Goal: Information Seeking & Learning: Find specific page/section

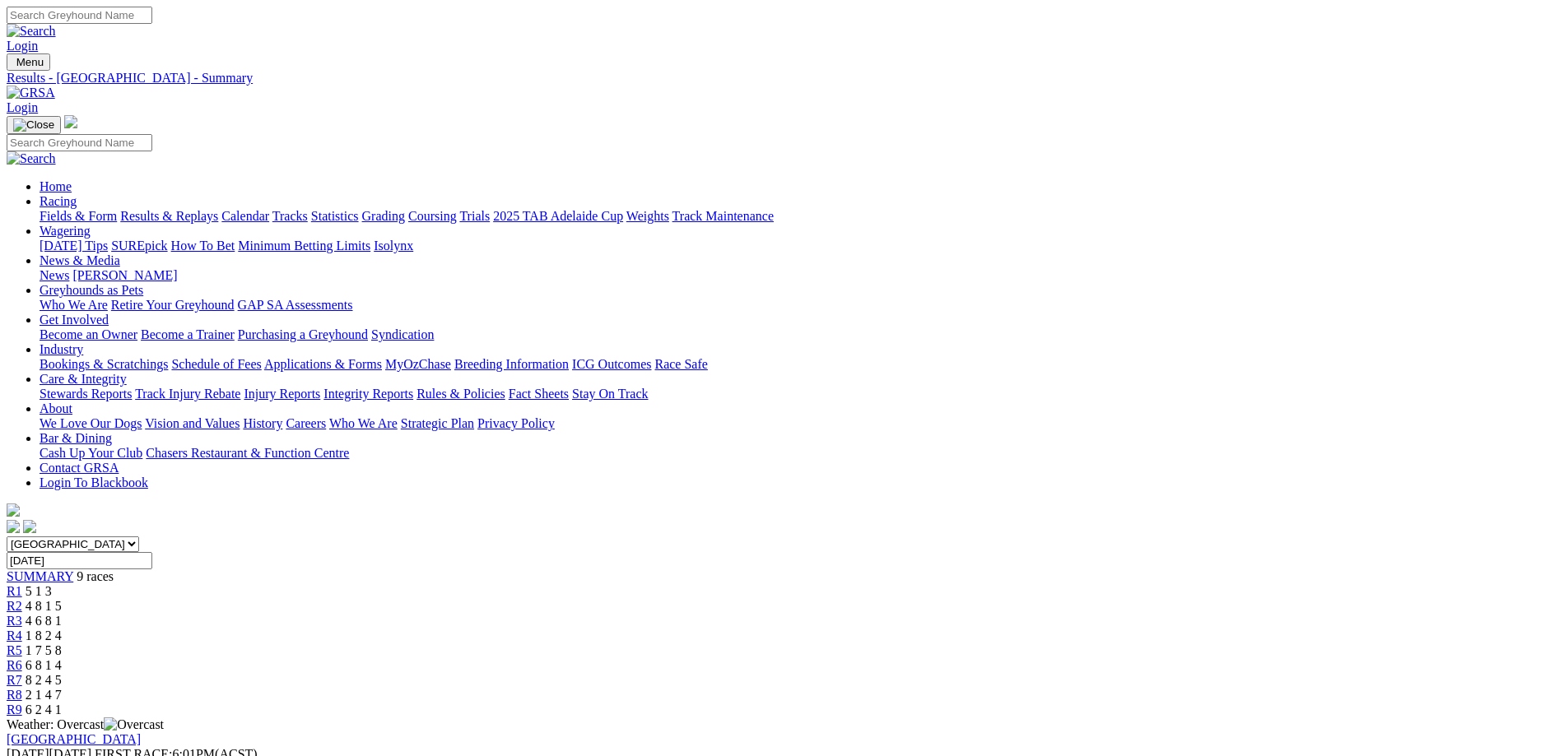
click at [117, 209] on link "Fields & Form" at bounding box center [78, 216] width 77 height 14
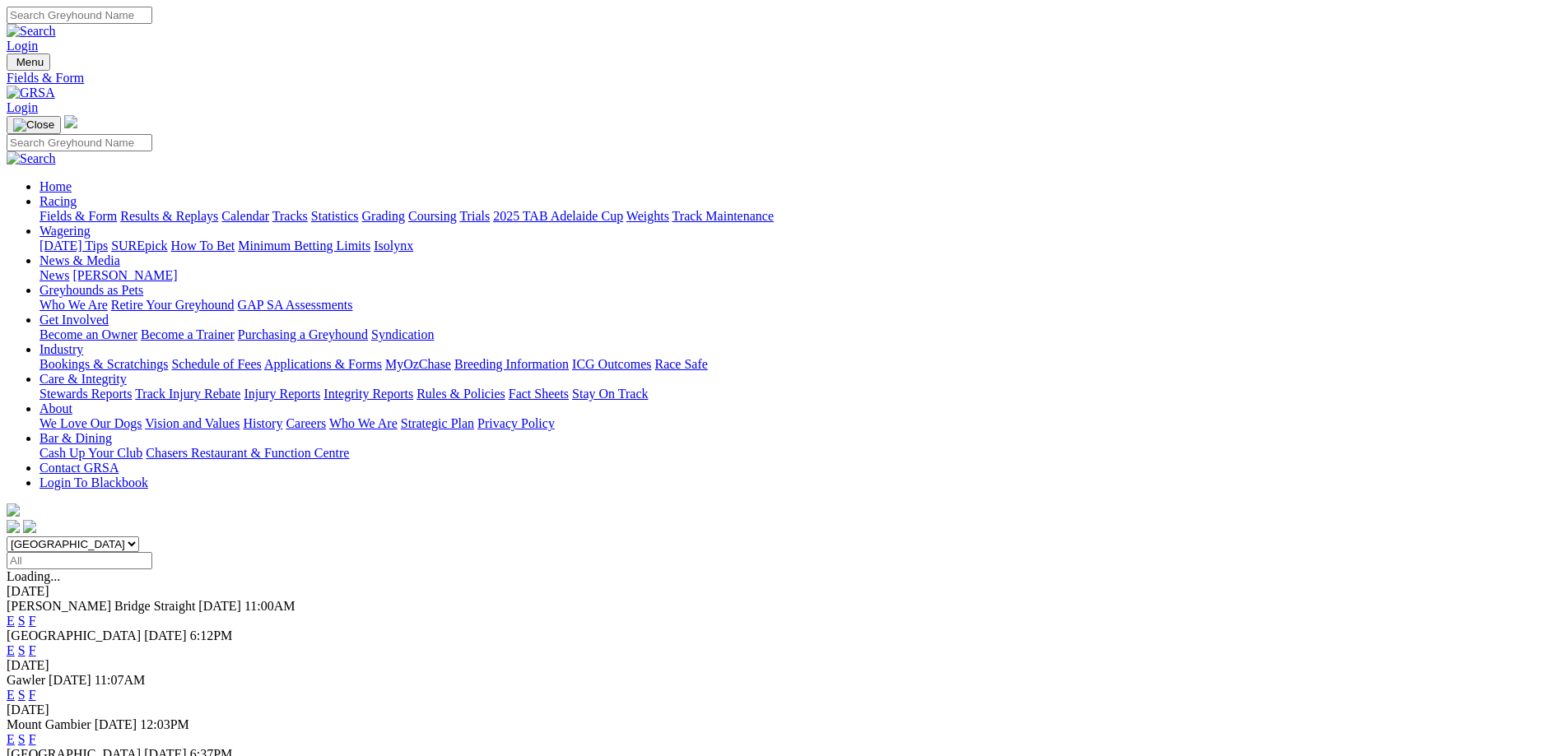
click at [36, 614] on link "F" at bounding box center [32, 621] width 8 height 14
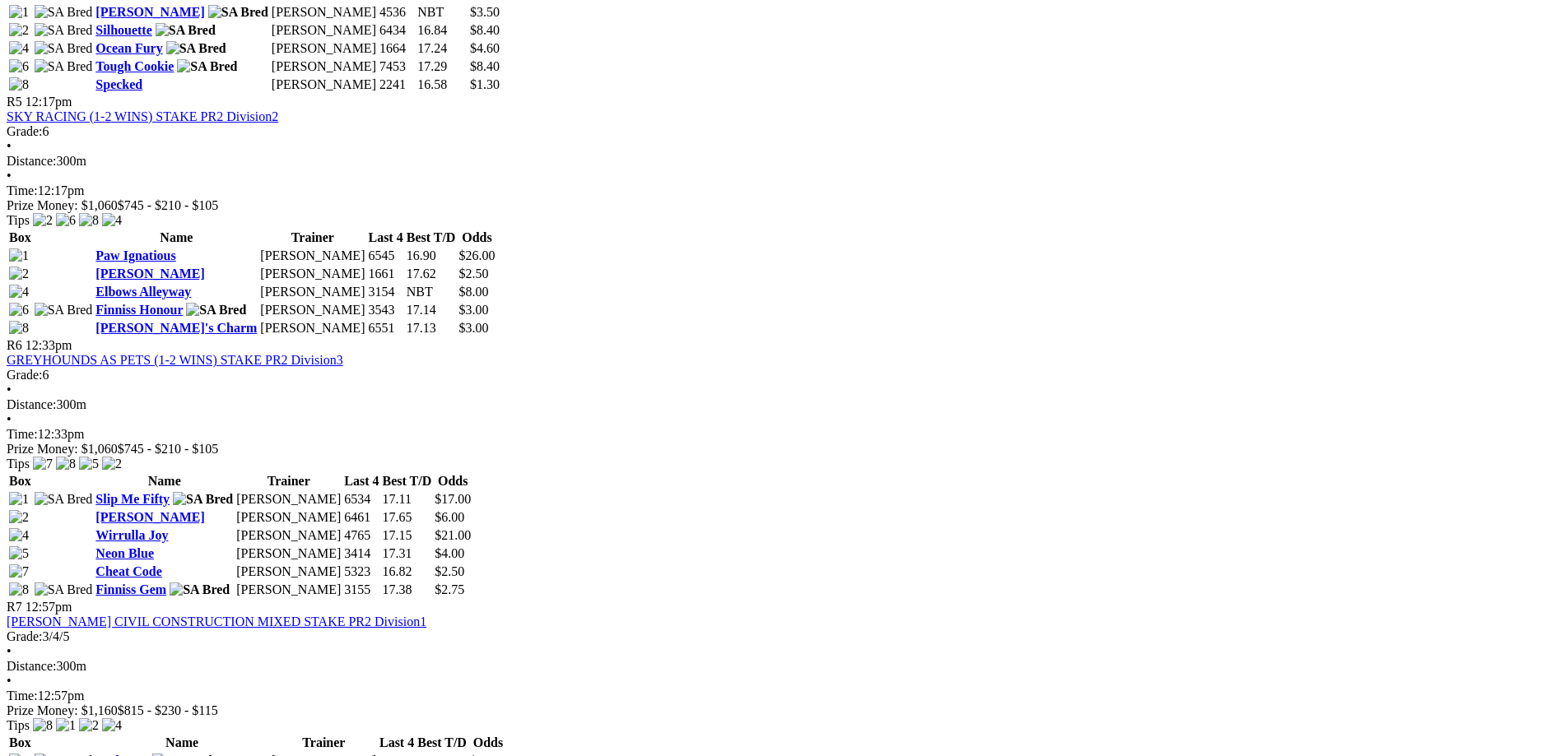
scroll to position [1893, 0]
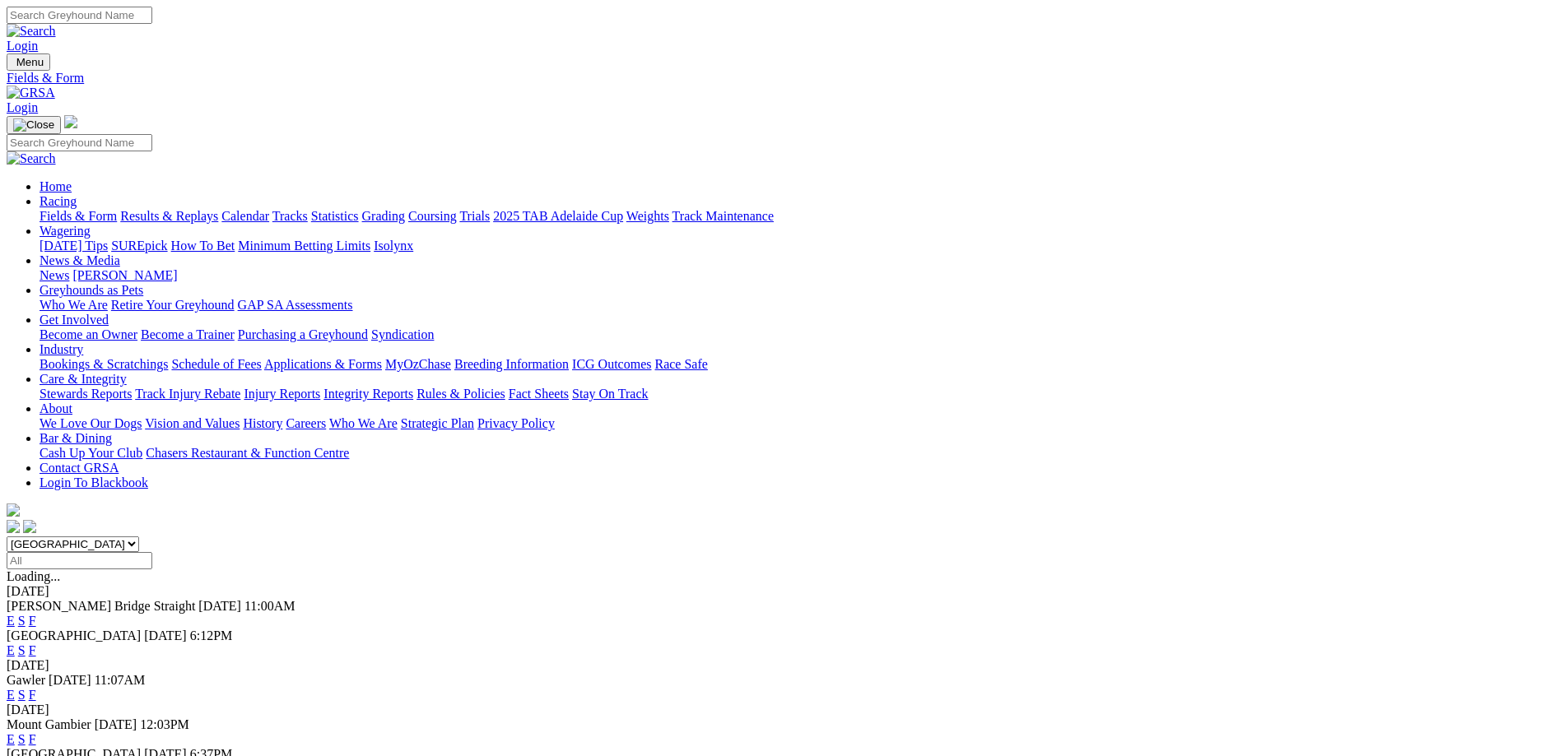
click at [36, 643] on link "F" at bounding box center [32, 650] width 8 height 14
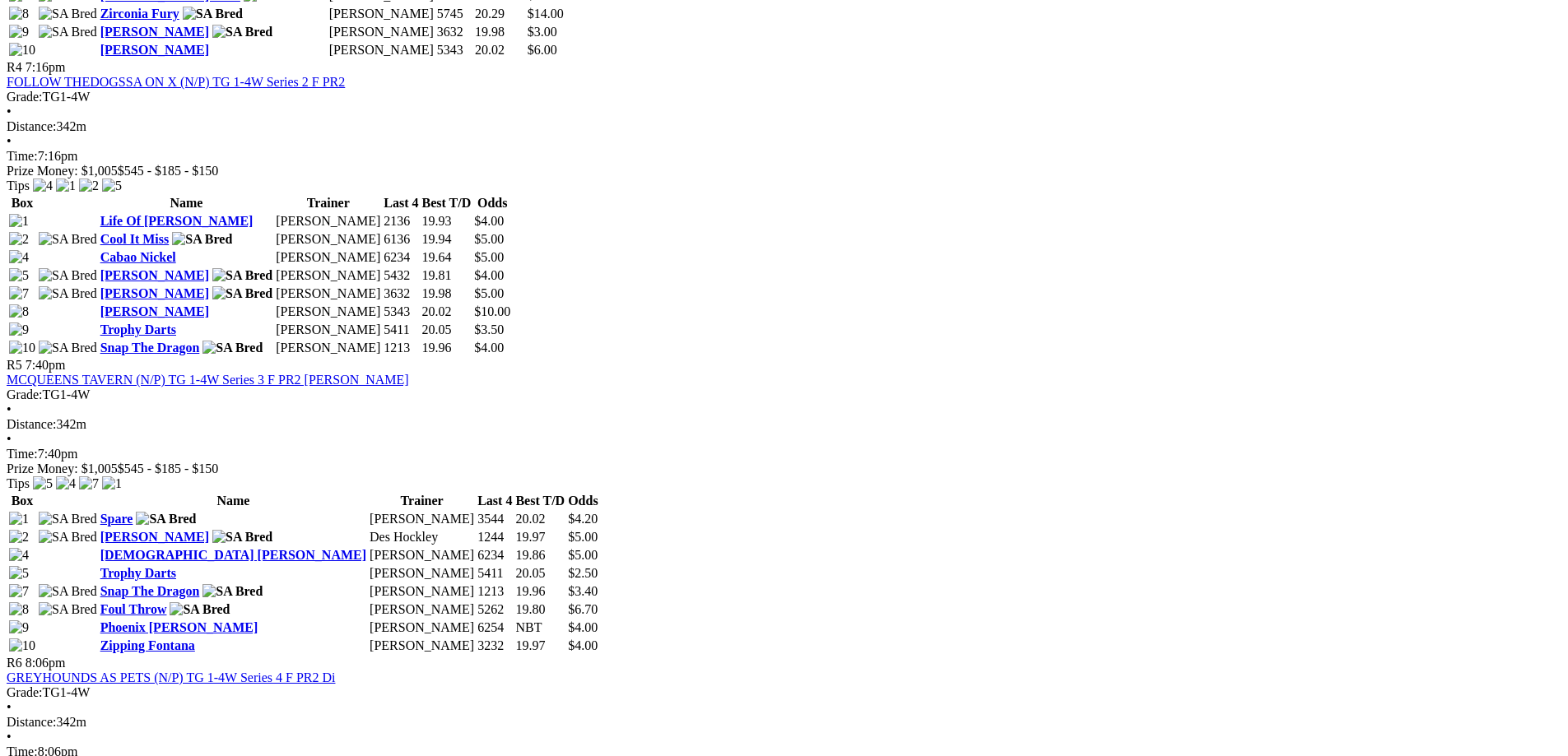
scroll to position [1564, 0]
